Goal: Navigation & Orientation: Find specific page/section

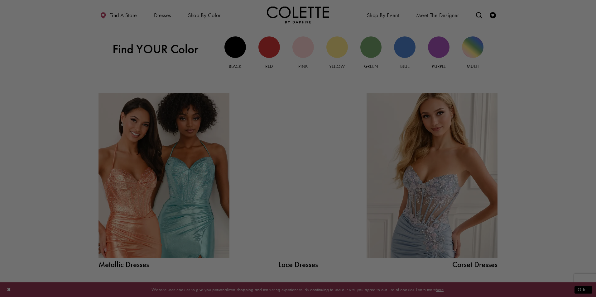
scroll to position [685, 0]
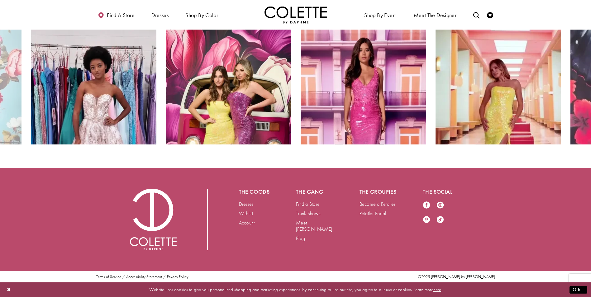
scroll to position [685, 0]
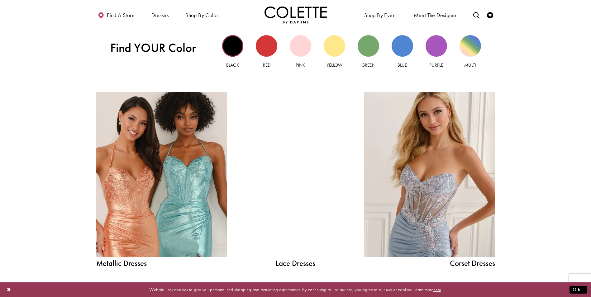
click at [233, 54] on div "Black view" at bounding box center [232, 45] width 21 height 21
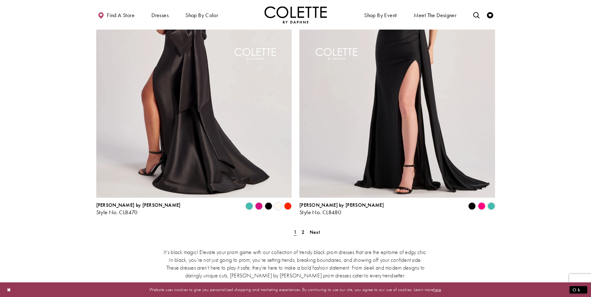
scroll to position [1059, 0]
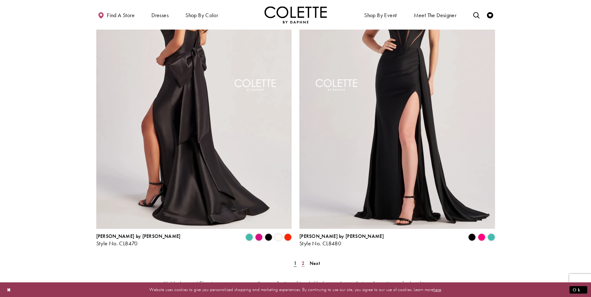
click at [301, 259] on link "2" at bounding box center [303, 263] width 7 height 9
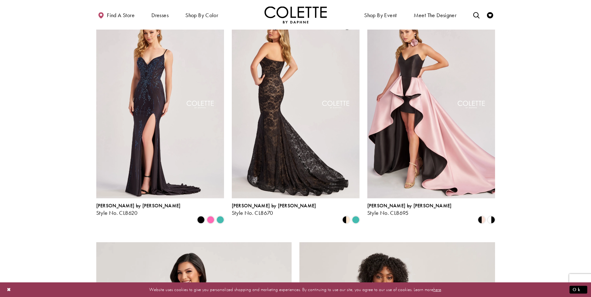
scroll to position [470, 0]
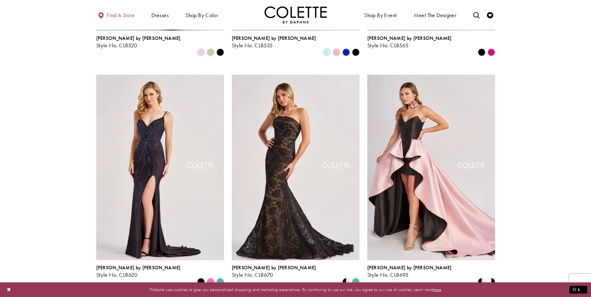
click at [131, 17] on span "Find a store" at bounding box center [121, 15] width 28 height 6
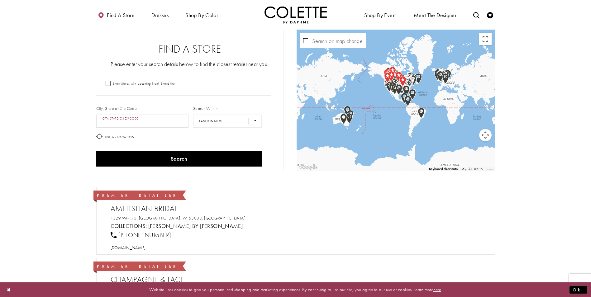
click at [150, 119] on input "City, State, or ZIP Code" at bounding box center [142, 121] width 93 height 13
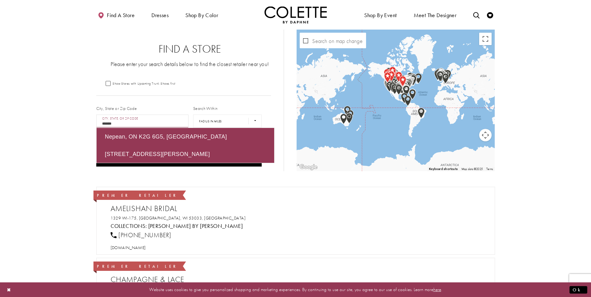
type input "*******"
click at [96, 151] on button "Search" at bounding box center [179, 159] width 166 height 16
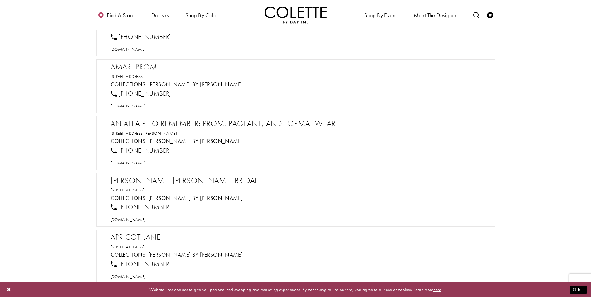
scroll to position [141, 0]
